Goal: Information Seeking & Learning: Find specific fact

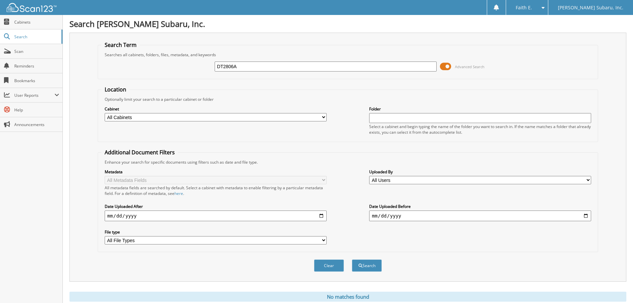
type input "DT2806A"
click at [352, 259] on button "Search" at bounding box center [367, 265] width 30 height 12
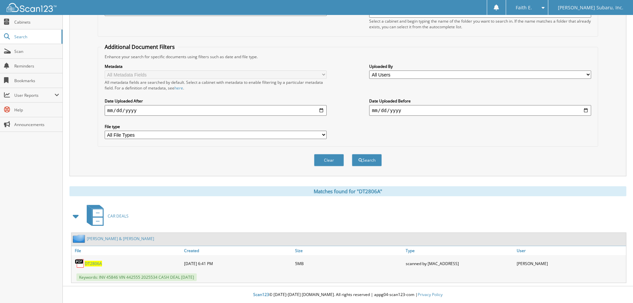
click at [99, 260] on div "DT2806A" at bounding box center [126, 262] width 111 height 13
click at [97, 262] on span "DT2806A" at bounding box center [93, 263] width 17 height 6
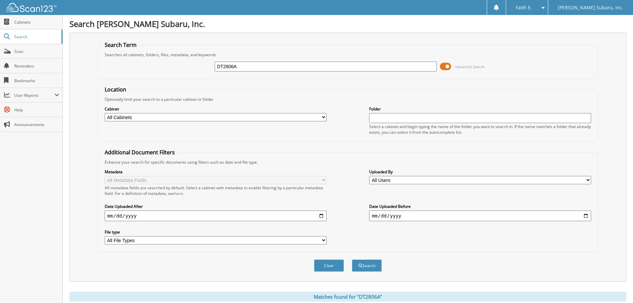
click at [240, 61] on input "DT2806A" at bounding box center [326, 66] width 222 height 10
type input "DT2713A"
click at [352, 259] on button "Search" at bounding box center [367, 265] width 30 height 12
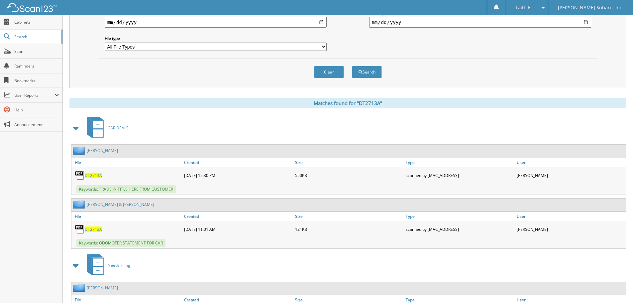
scroll to position [243, 0]
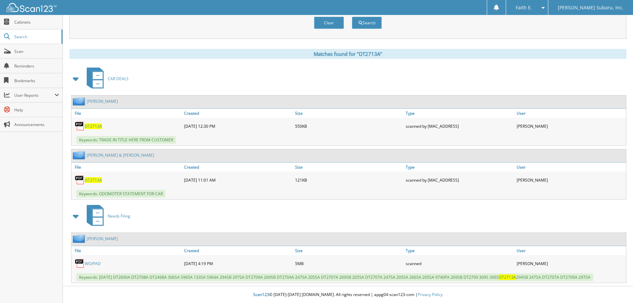
click at [98, 127] on span "DT2713A" at bounding box center [93, 126] width 17 height 6
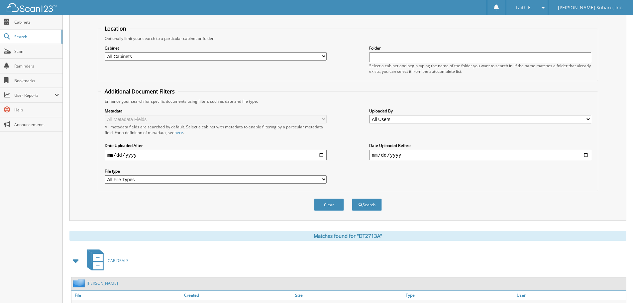
scroll to position [0, 0]
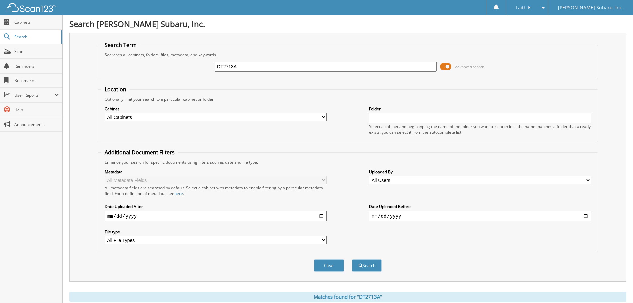
click at [249, 73] on div "DT2713A Advanced Search" at bounding box center [347, 66] width 493 height 18
click at [249, 69] on input "DT2713A" at bounding box center [326, 66] width 222 height 10
type input "DT2833A"
click at [352, 259] on button "Search" at bounding box center [367, 265] width 30 height 12
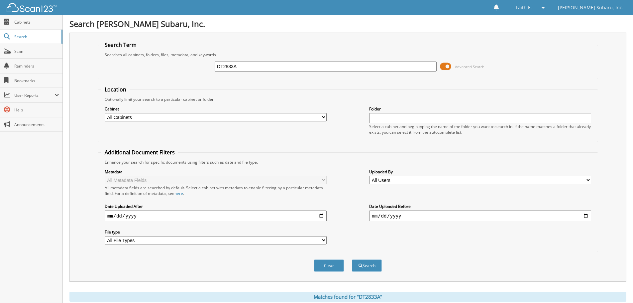
scroll to position [161, 0]
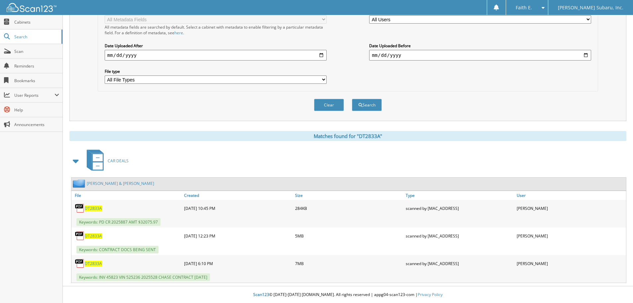
click at [94, 262] on span "DT2833A" at bounding box center [93, 263] width 17 height 6
